Goal: Navigation & Orientation: Understand site structure

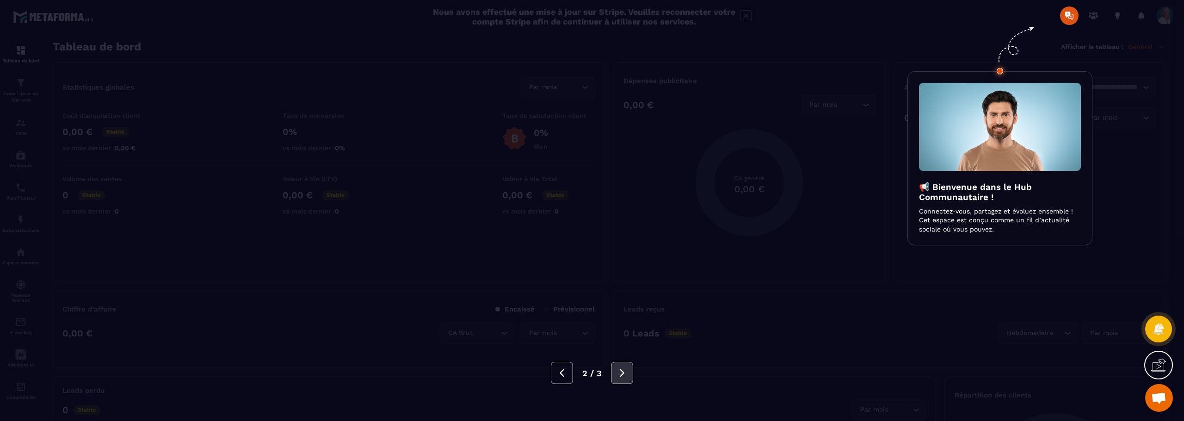
click at [622, 382] on button at bounding box center [622, 373] width 22 height 22
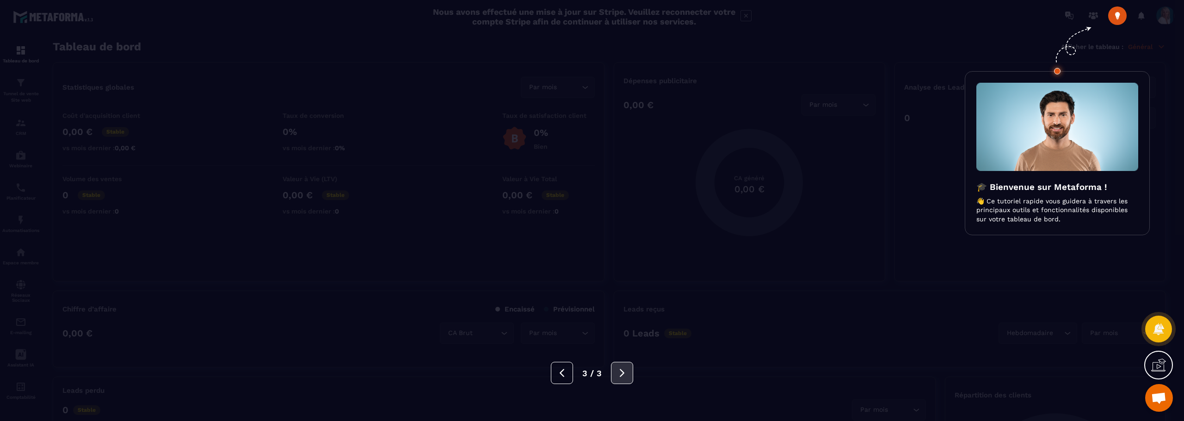
click at [622, 378] on button at bounding box center [622, 373] width 22 height 22
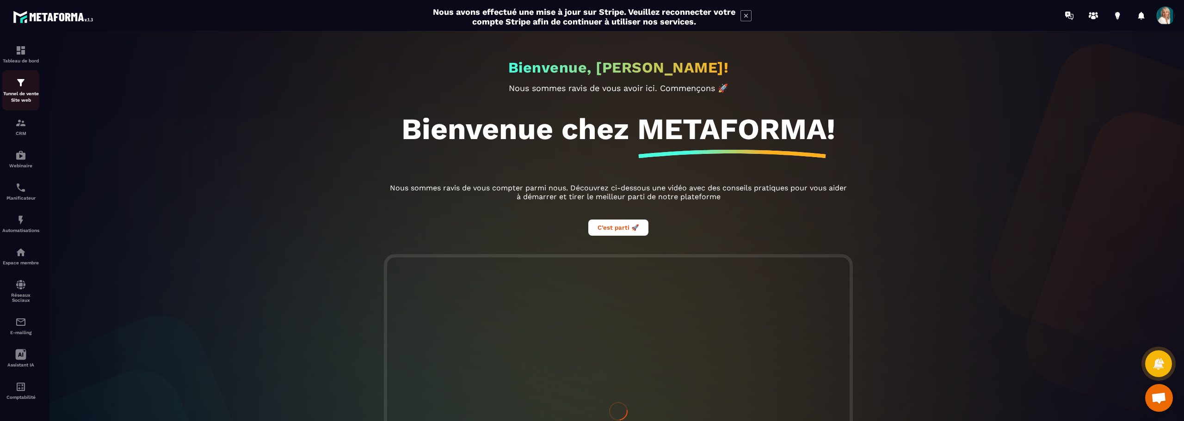
click at [21, 86] on img at bounding box center [20, 82] width 11 height 11
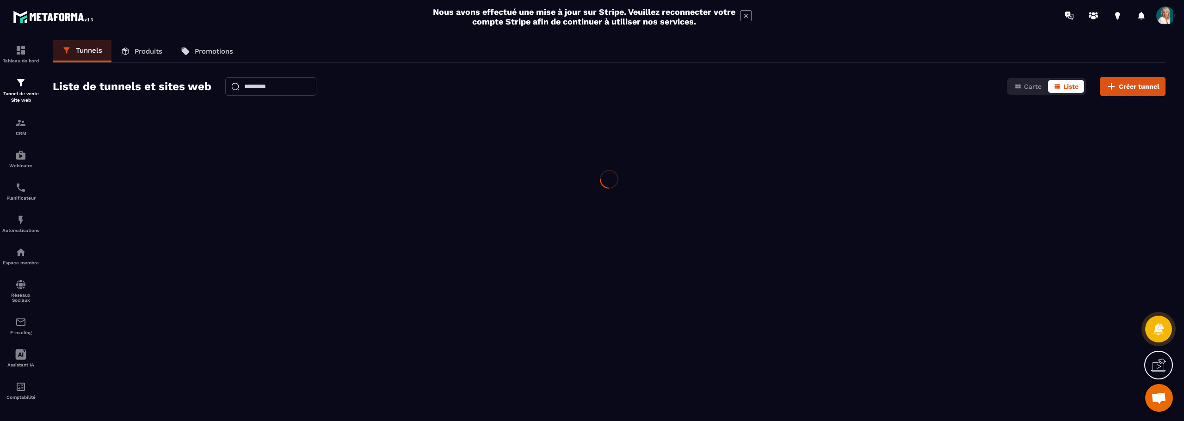
click at [21, 86] on img at bounding box center [20, 82] width 11 height 11
click at [22, 123] on img at bounding box center [20, 122] width 11 height 11
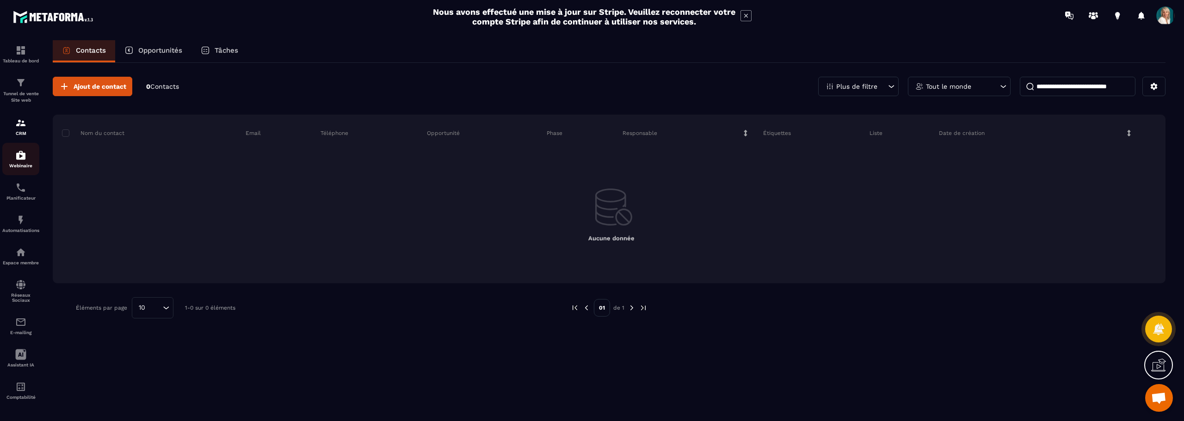
click at [17, 164] on p "Webinaire" at bounding box center [20, 165] width 37 height 5
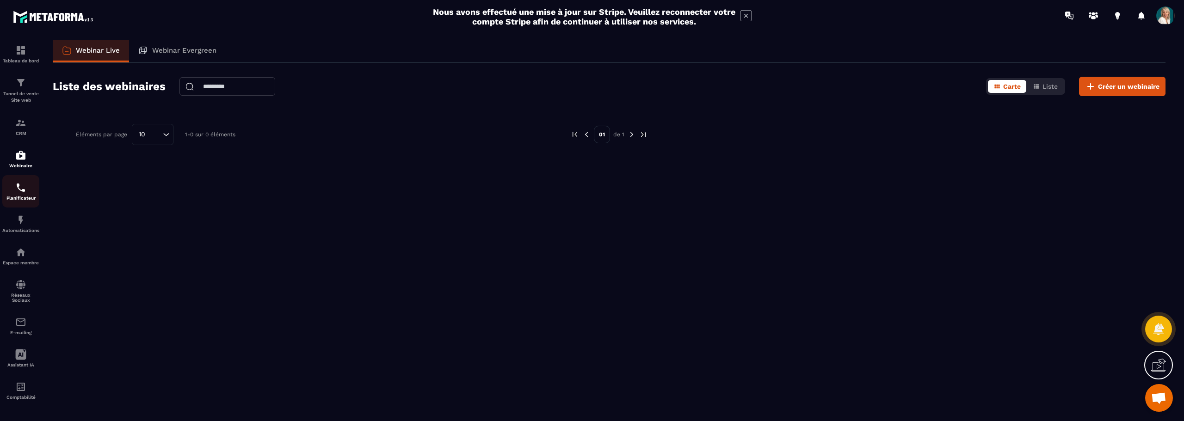
click at [23, 188] on img at bounding box center [20, 187] width 11 height 11
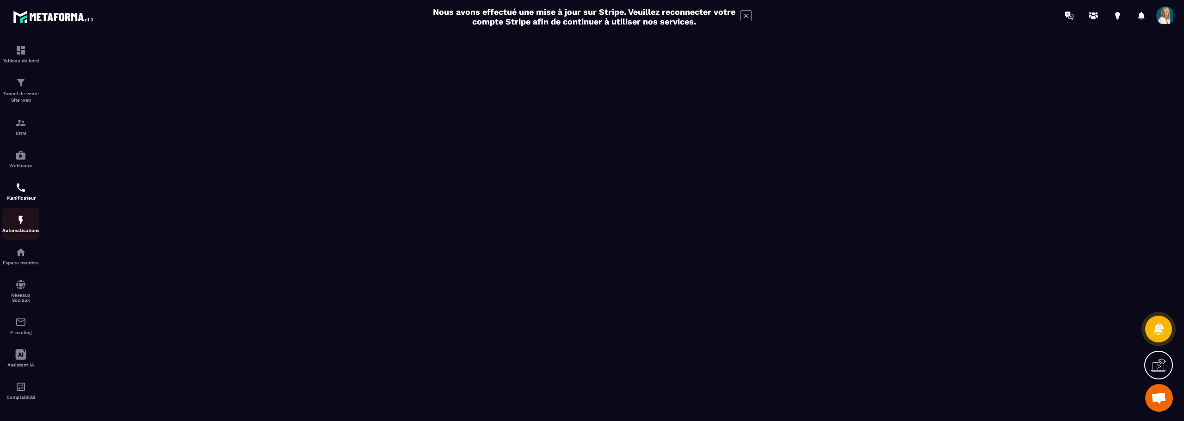
click at [21, 223] on img at bounding box center [20, 220] width 11 height 11
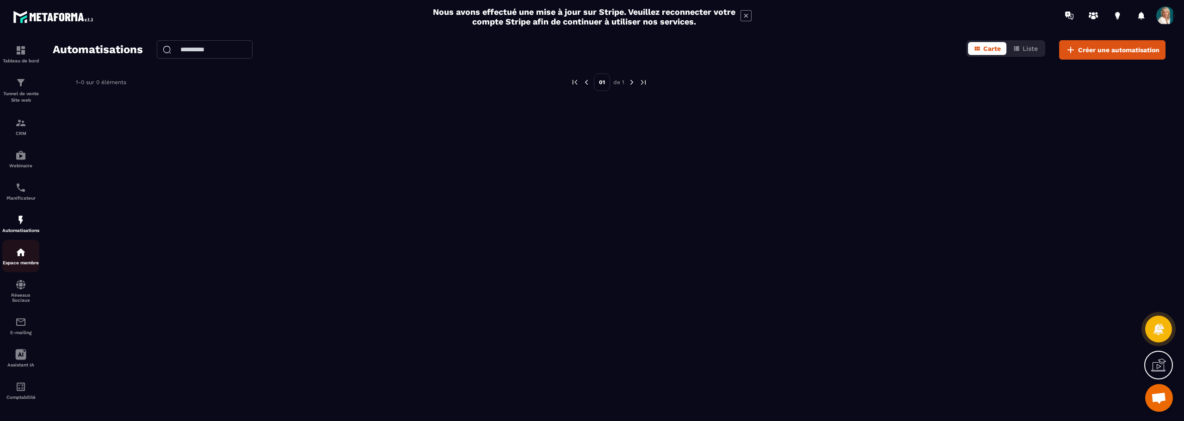
click at [24, 252] on img at bounding box center [20, 252] width 11 height 11
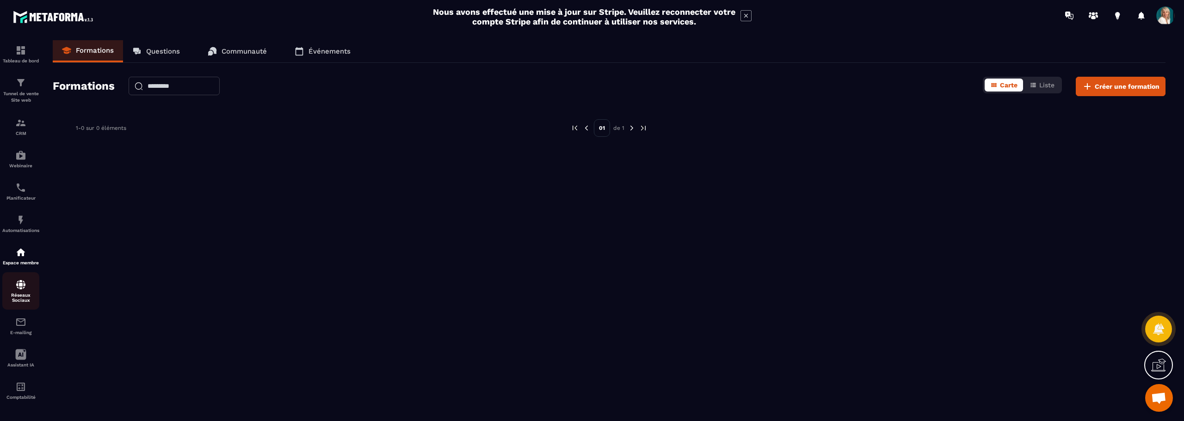
click at [18, 284] on img at bounding box center [20, 284] width 11 height 11
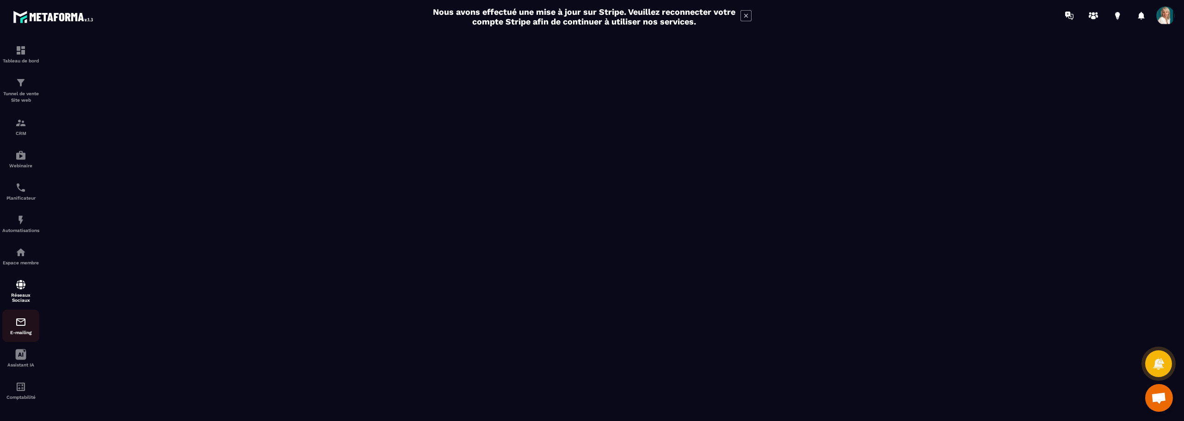
click at [17, 320] on img at bounding box center [20, 322] width 11 height 11
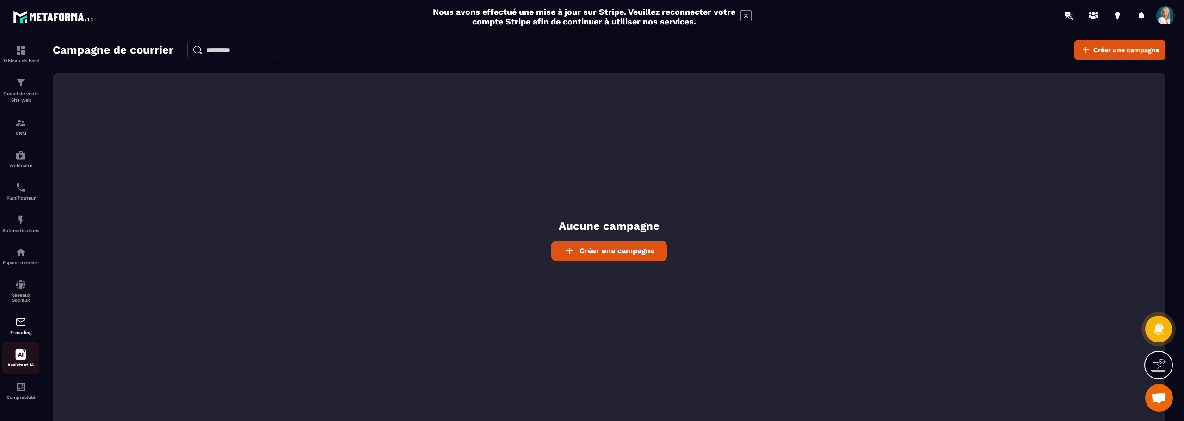
click at [20, 353] on icon at bounding box center [20, 354] width 11 height 11
